Goal: Task Accomplishment & Management: Use online tool/utility

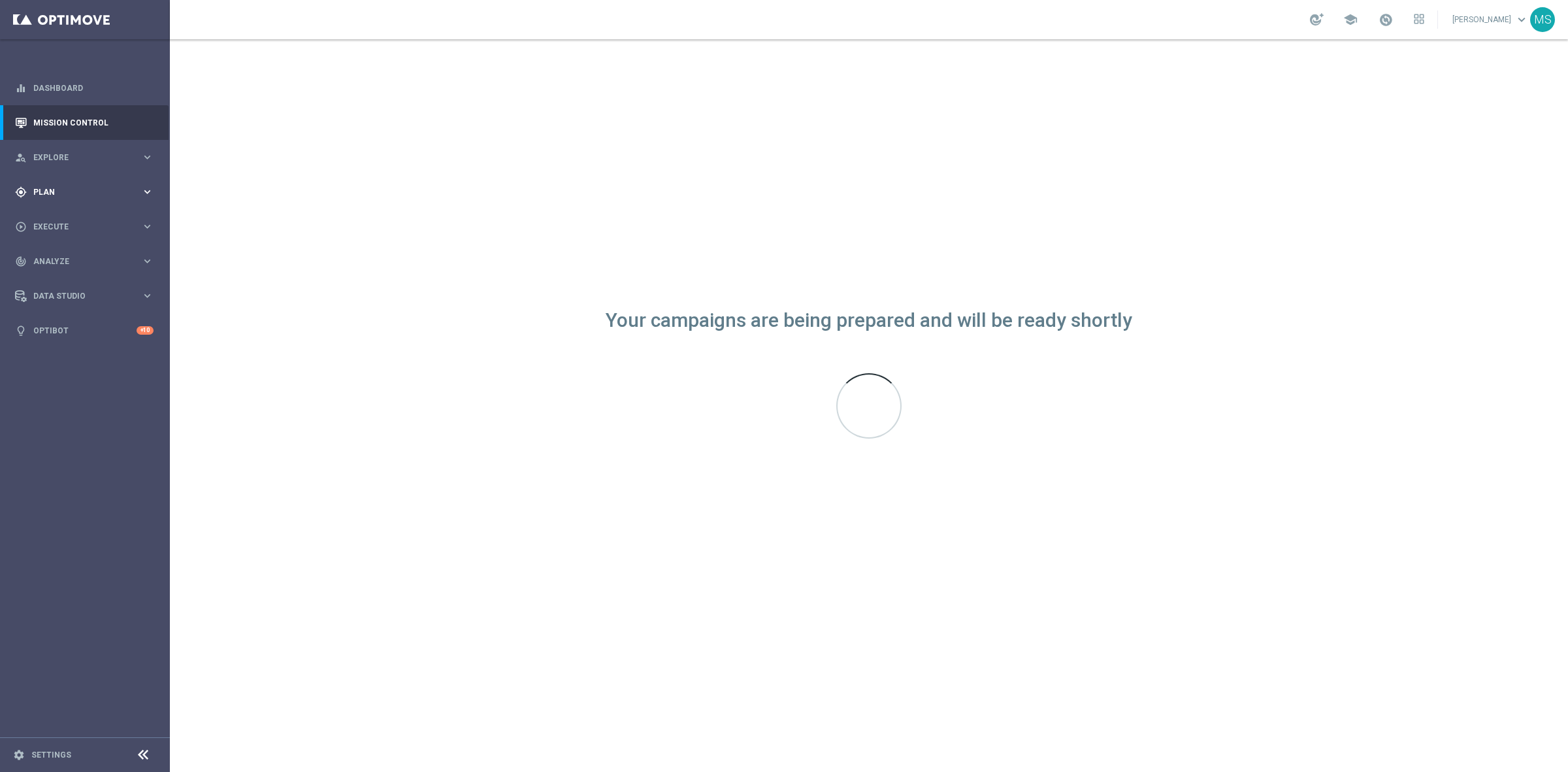
click at [50, 194] on span "Plan" at bounding box center [87, 192] width 108 height 8
click at [73, 253] on button "Templates keyboard_arrow_right" at bounding box center [95, 258] width 121 height 10
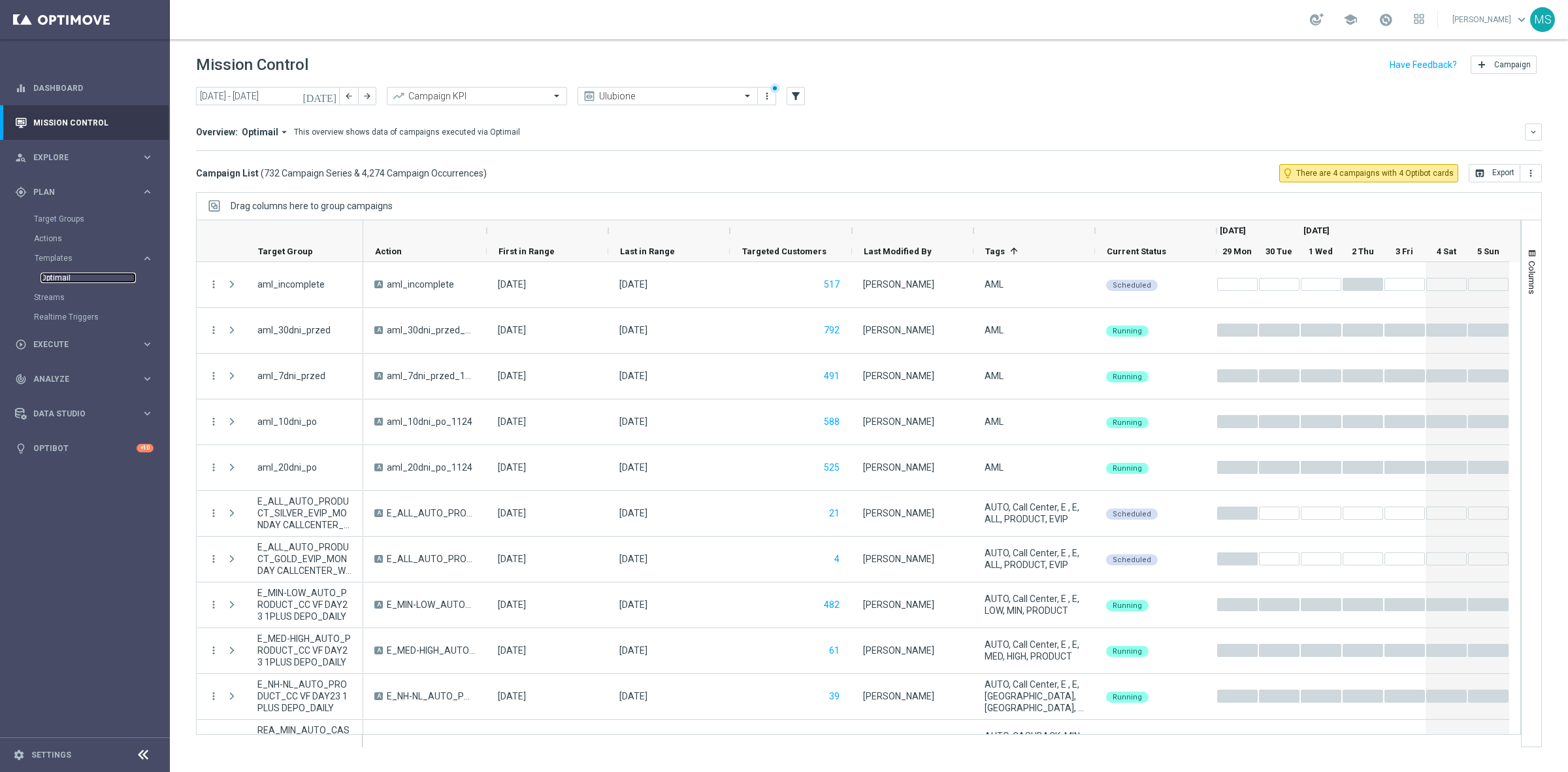
click at [67, 276] on link "Optimail" at bounding box center [88, 277] width 95 height 10
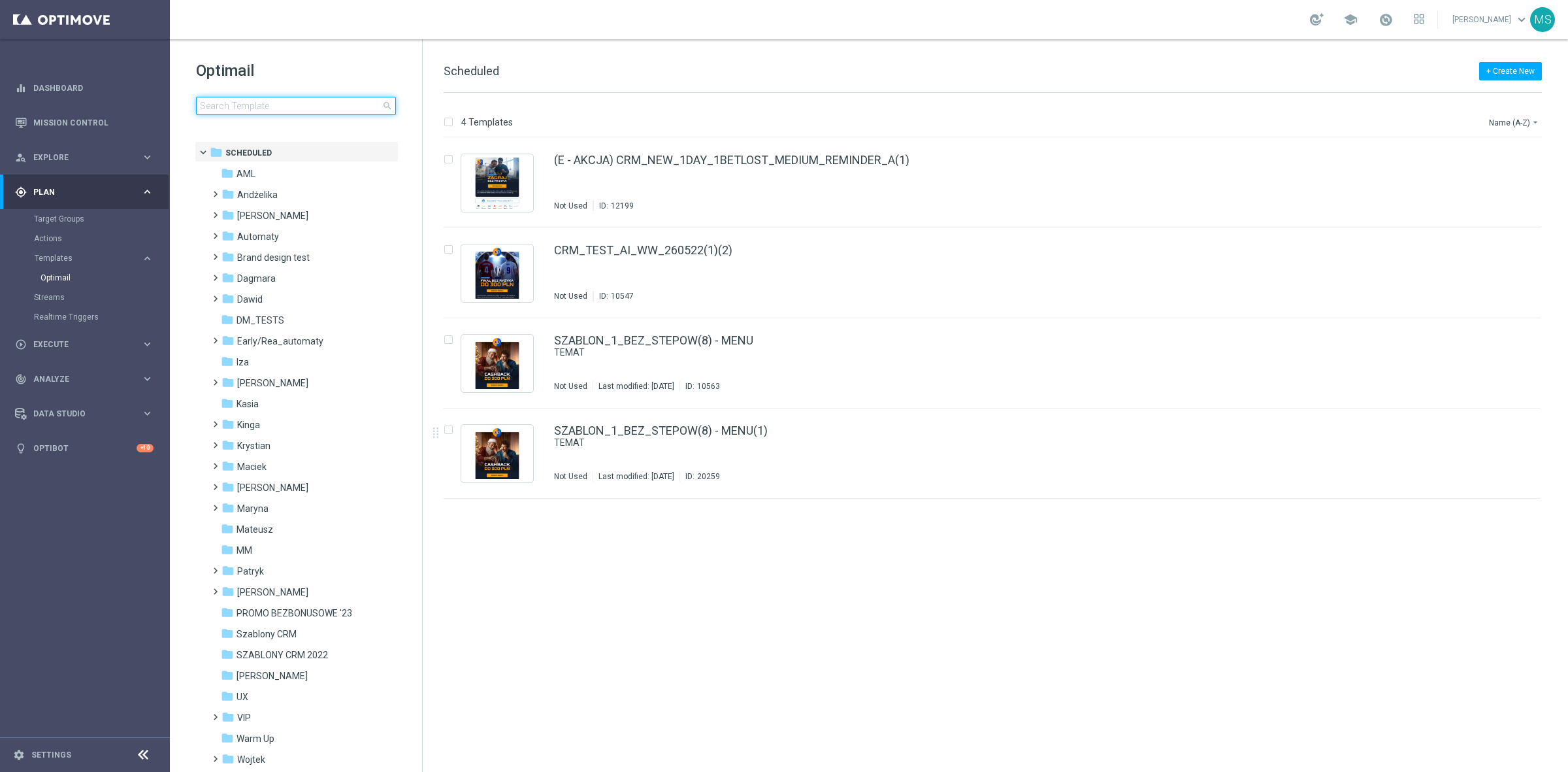
click at [254, 105] on input at bounding box center [296, 106] width 200 height 18
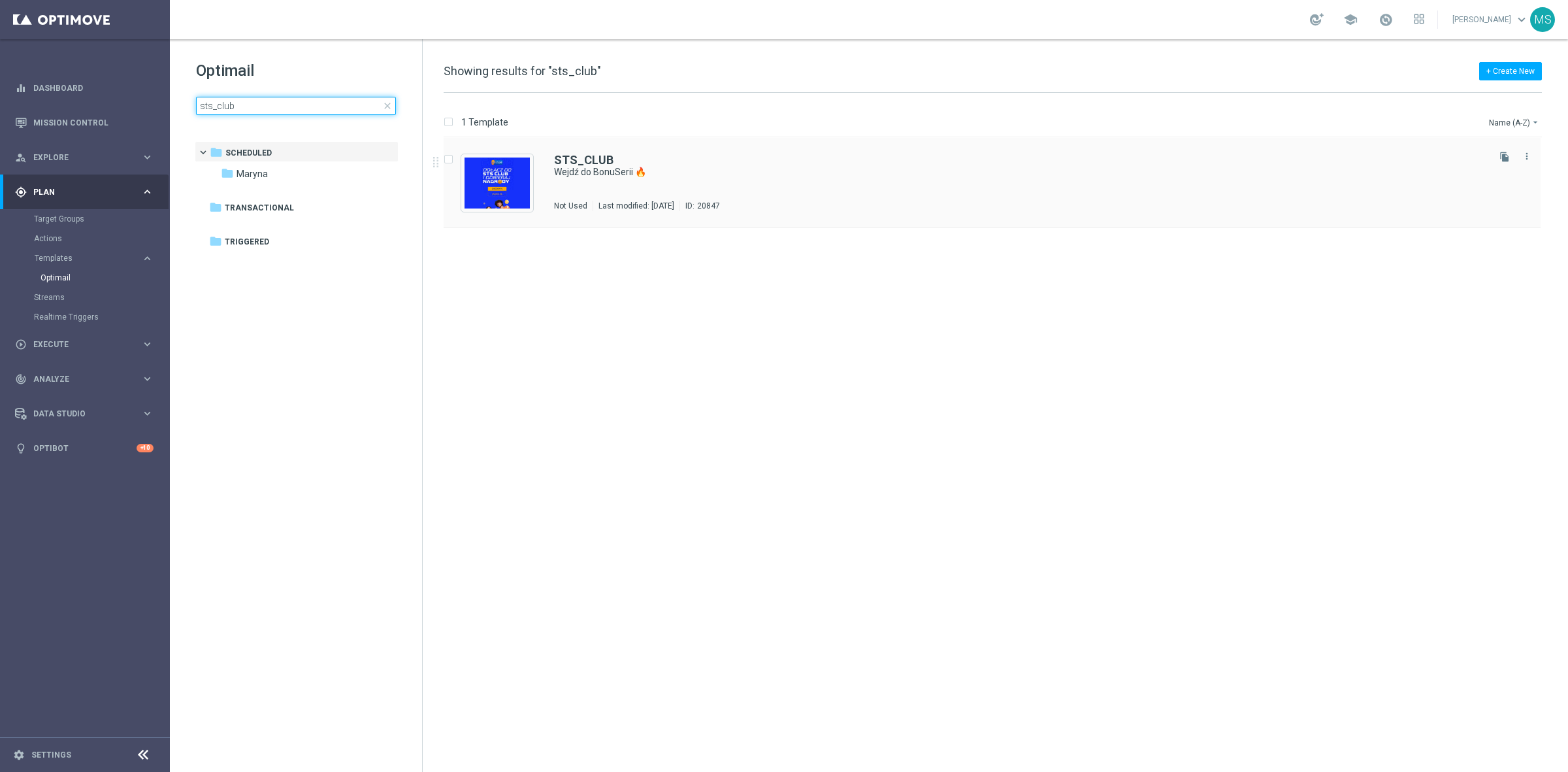
type input "sts_club"
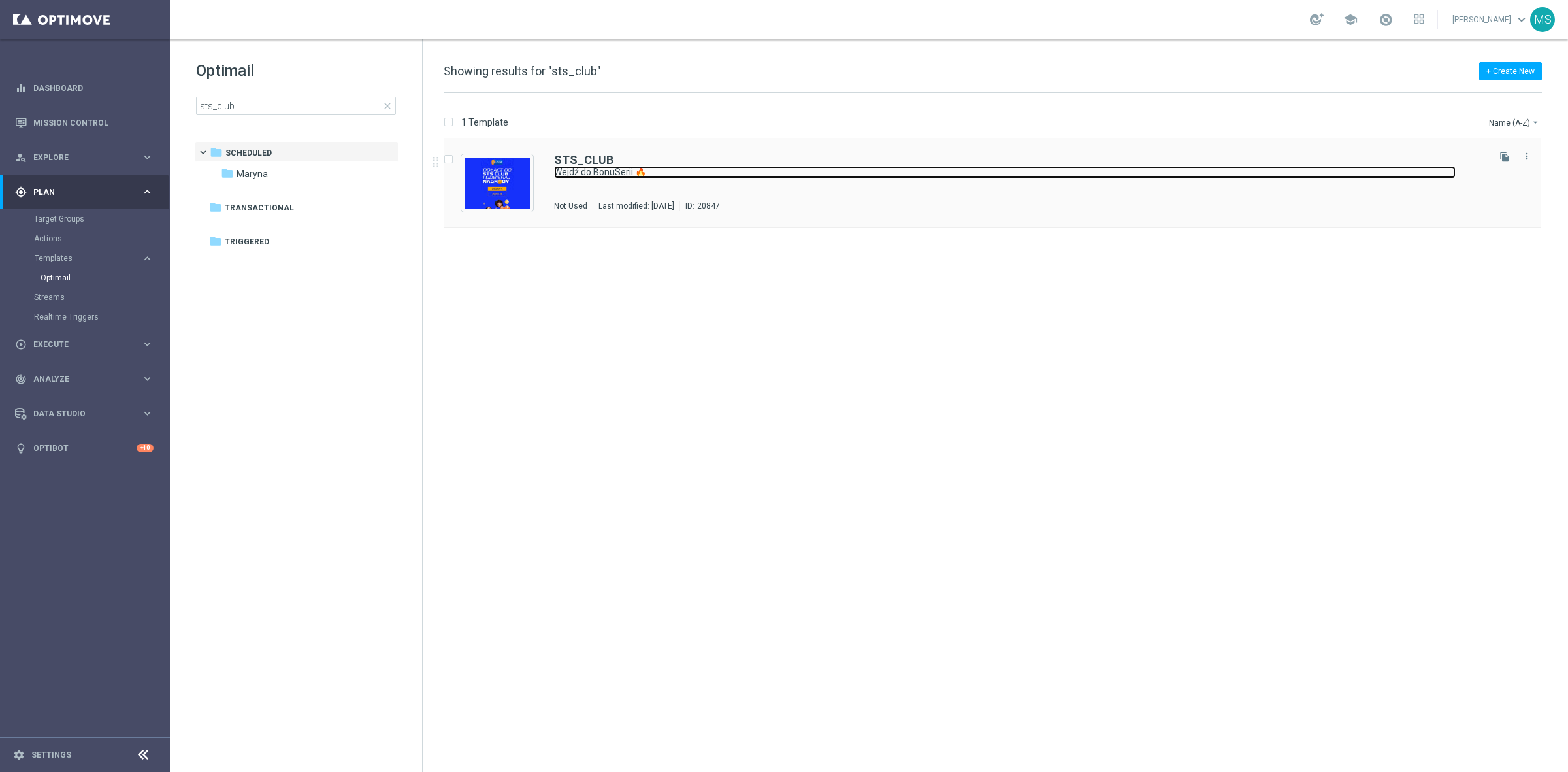
click at [644, 174] on link "Wejdź do BonuSerii 🔥" at bounding box center [1005, 172] width 902 height 13
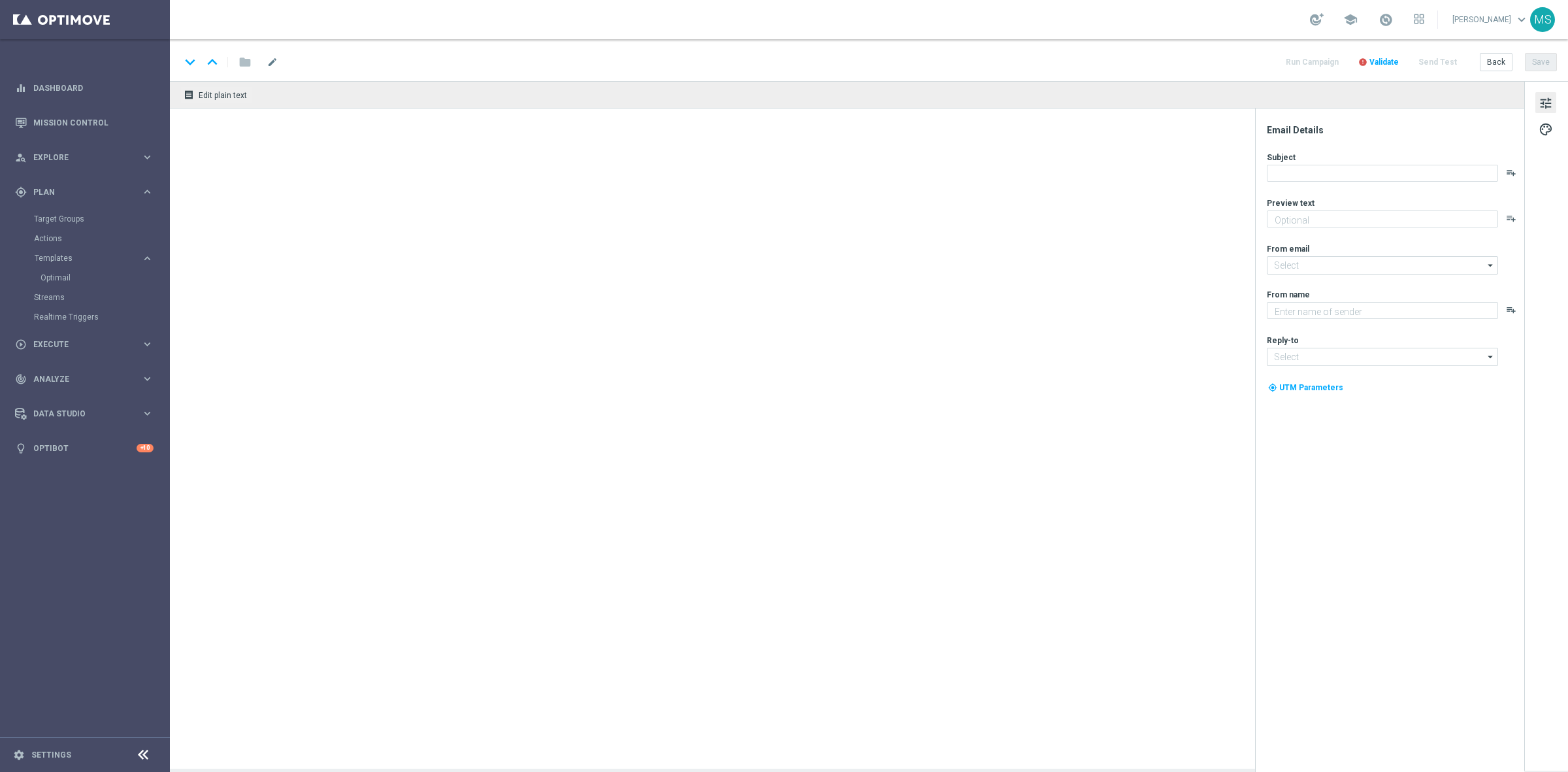
type textarea "Bonus za regularną grę w STS! 😎"
type input "[EMAIL_ADDRESS][DOMAIN_NAME]"
type textarea "STS"
type input "[EMAIL_ADDRESS][DOMAIN_NAME]"
